Goal: Information Seeking & Learning: Learn about a topic

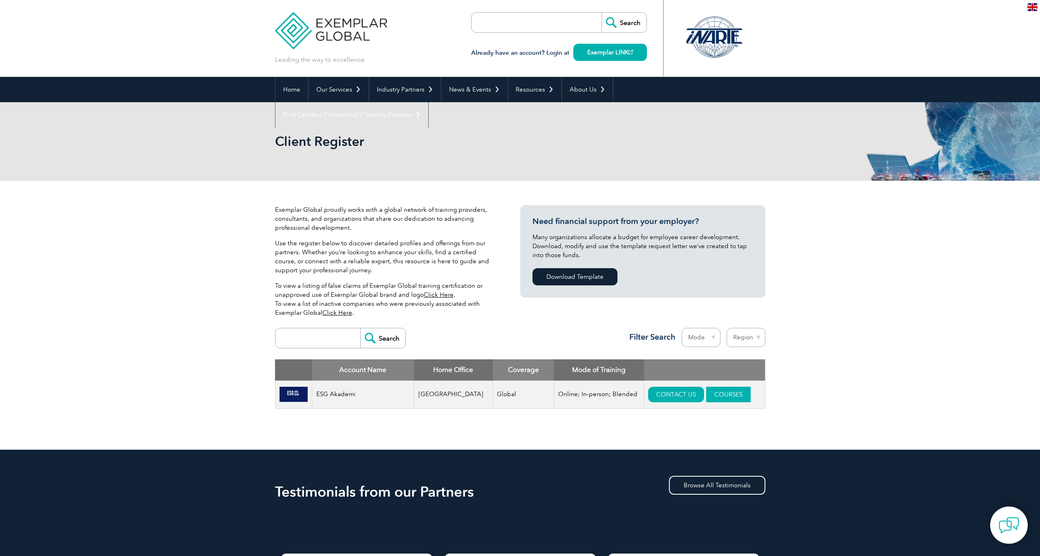
click at [707, 396] on link "COURSES" at bounding box center [728, 395] width 45 height 16
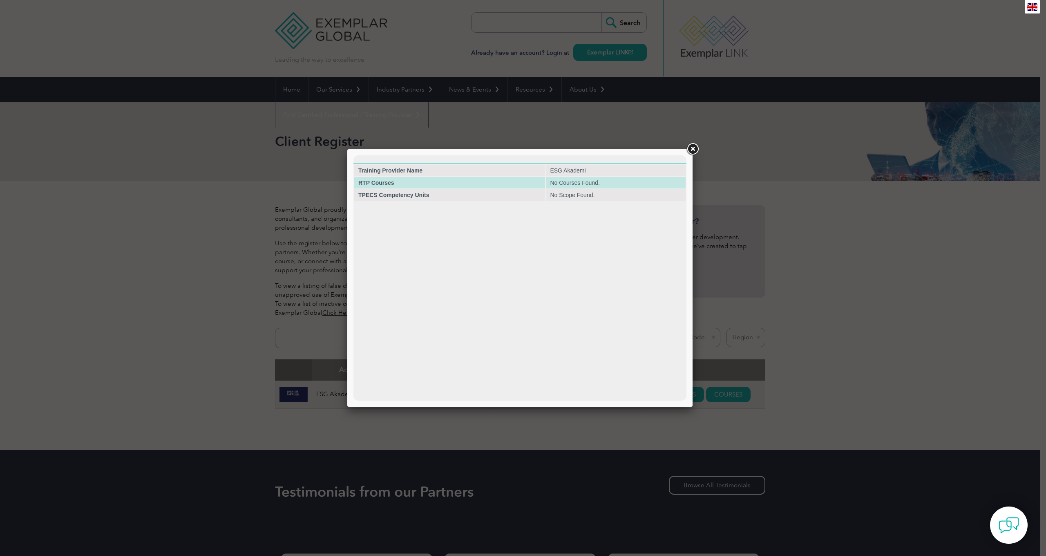
click at [646, 186] on td "No Courses Found." at bounding box center [616, 182] width 140 height 11
click at [696, 149] on link at bounding box center [692, 149] width 15 height 15
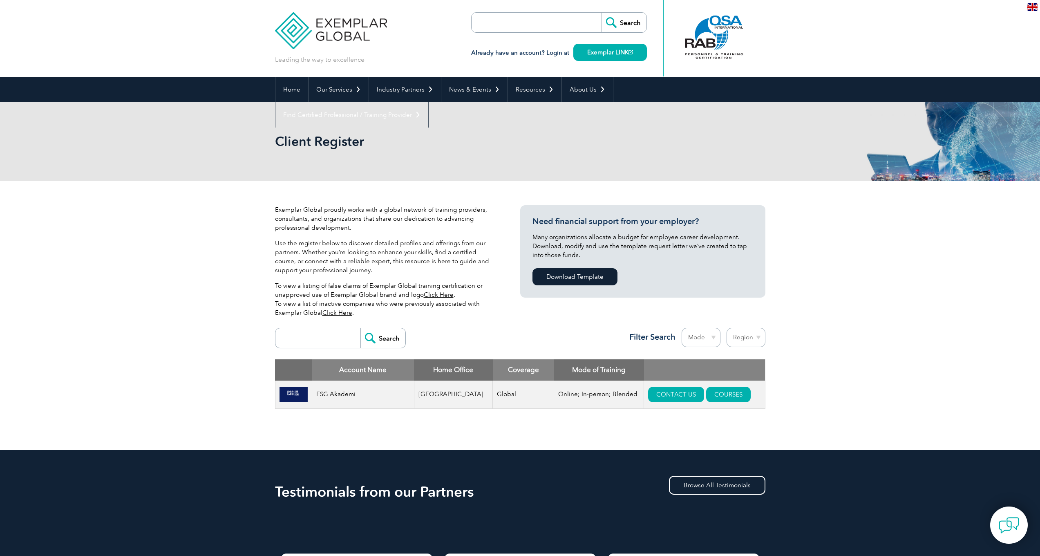
click at [517, 214] on div "Exemplar Global proudly works with a global network of training providers, cons…" at bounding box center [397, 264] width 245 height 119
click at [581, 219] on h3 "Need financial support from your employer?" at bounding box center [643, 221] width 221 height 10
click at [292, 96] on link "Home" at bounding box center [291, 89] width 33 height 25
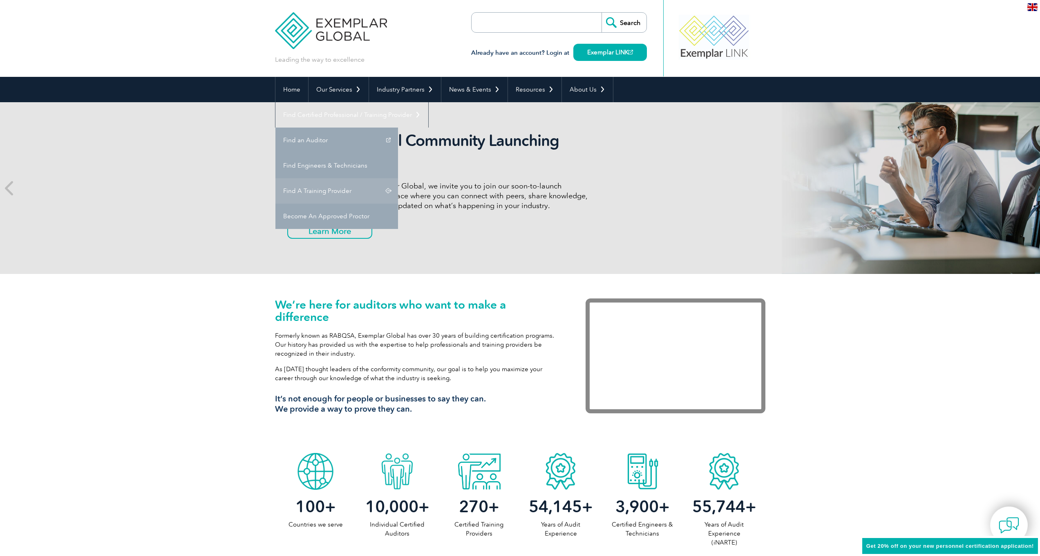
click at [398, 178] on link "Find A Training Provider" at bounding box center [336, 190] width 123 height 25
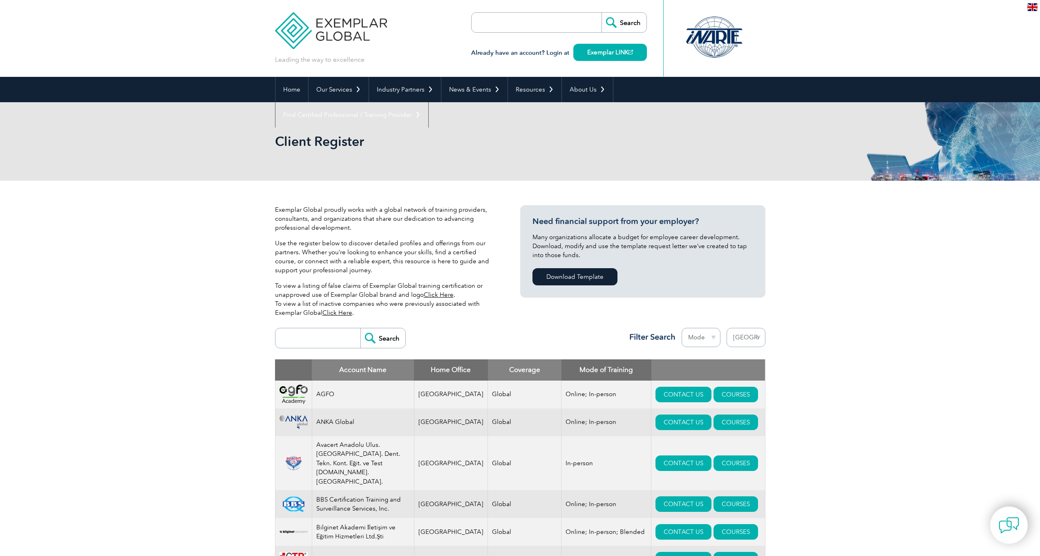
select select "[GEOGRAPHIC_DATA]"
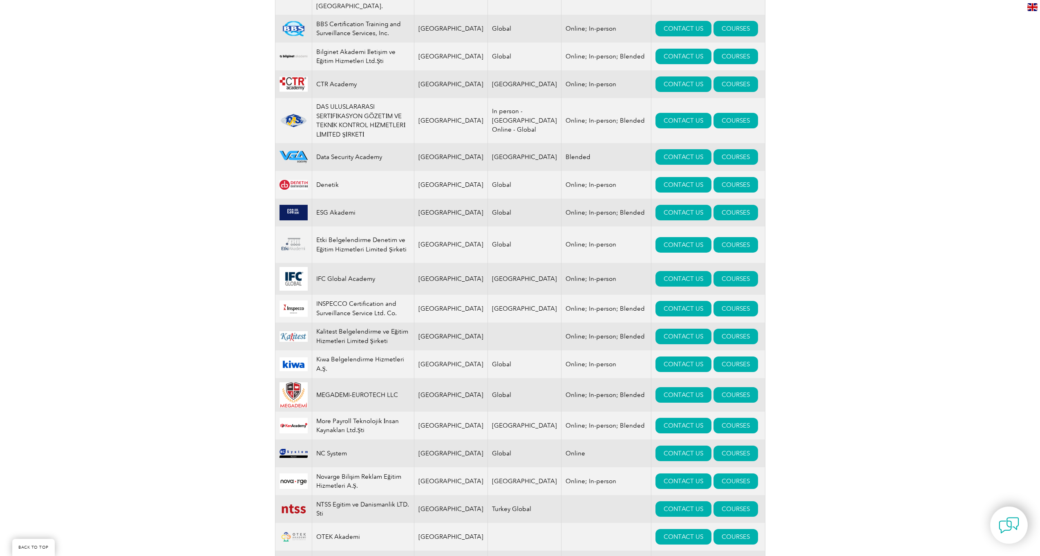
scroll to position [67, 0]
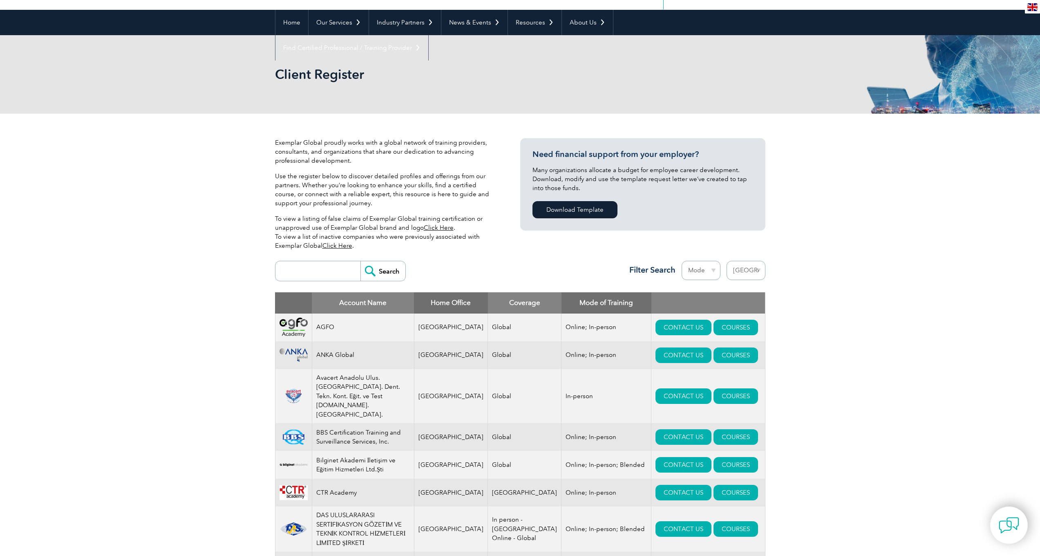
click at [329, 273] on input "search" at bounding box center [320, 271] width 81 height 20
type input "esg Akademi"
click at [385, 275] on input "Search" at bounding box center [382, 271] width 45 height 20
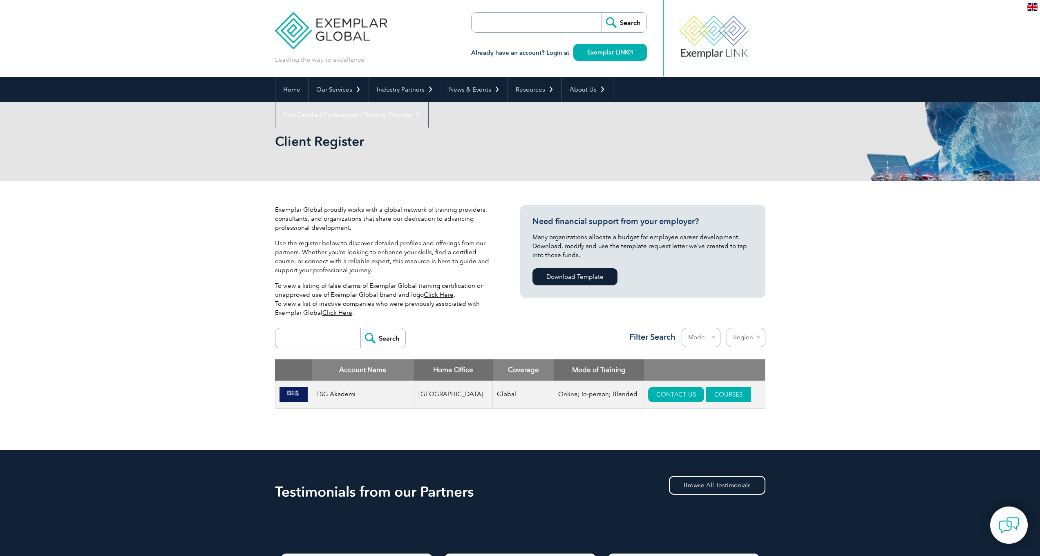
click at [723, 396] on link "COURSES" at bounding box center [728, 395] width 45 height 16
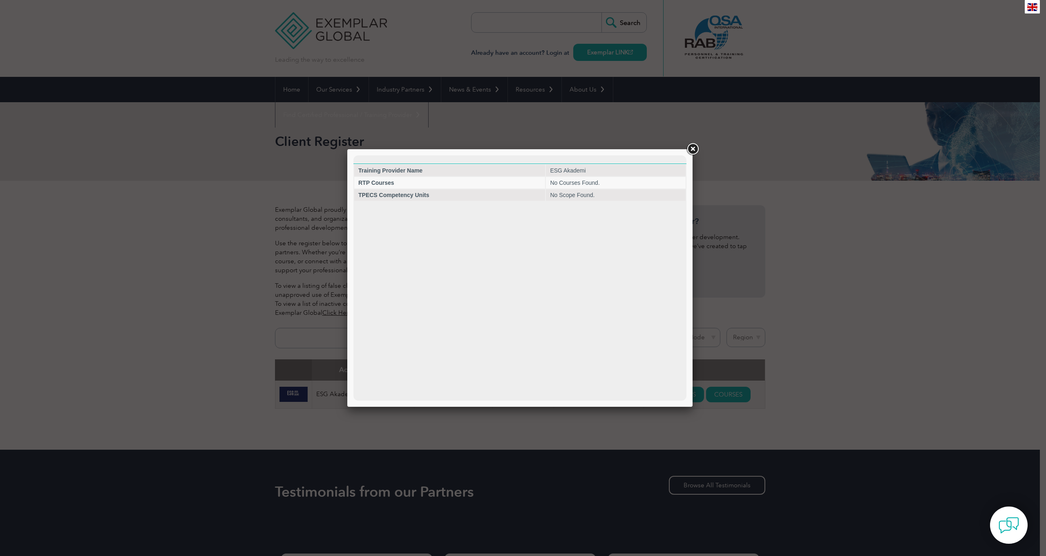
click at [696, 145] on link at bounding box center [692, 149] width 15 height 15
